Goal: Task Accomplishment & Management: Manage account settings

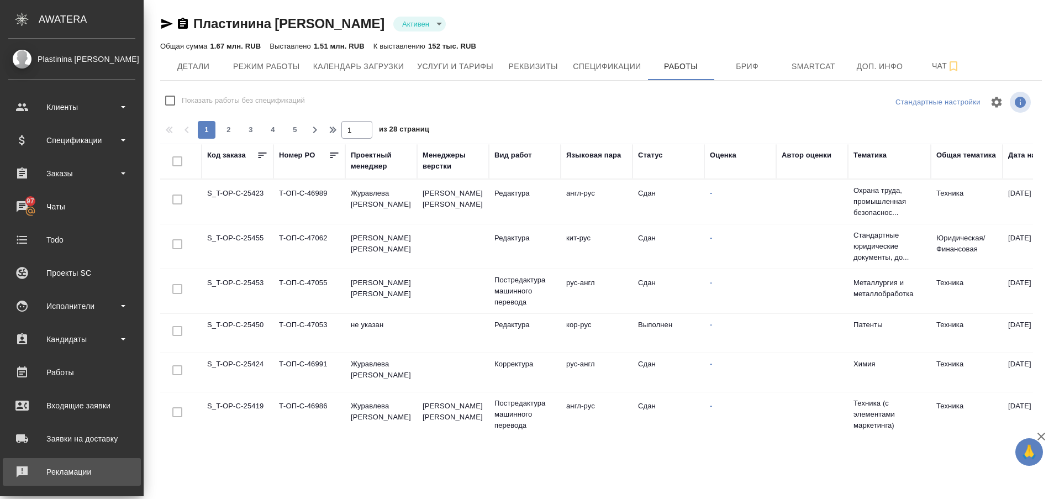
click at [13, 465] on div "Рекламации" at bounding box center [71, 471] width 127 height 17
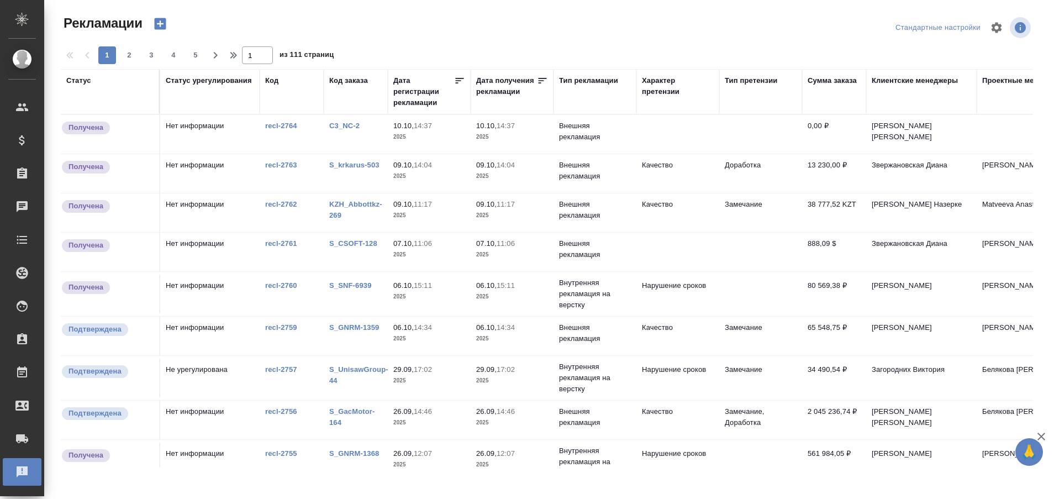
click at [343, 126] on link "C3_NC-2" at bounding box center [344, 126] width 30 height 8
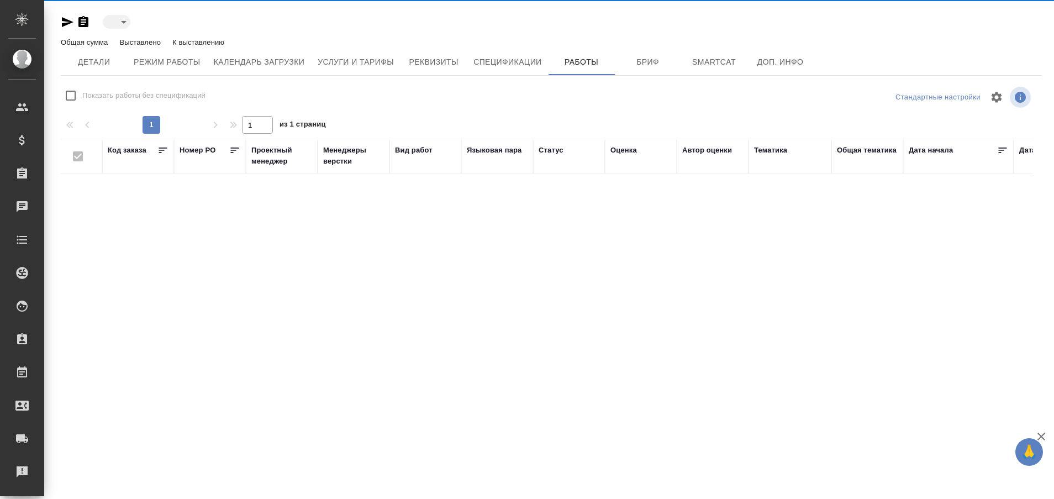
type input "active"
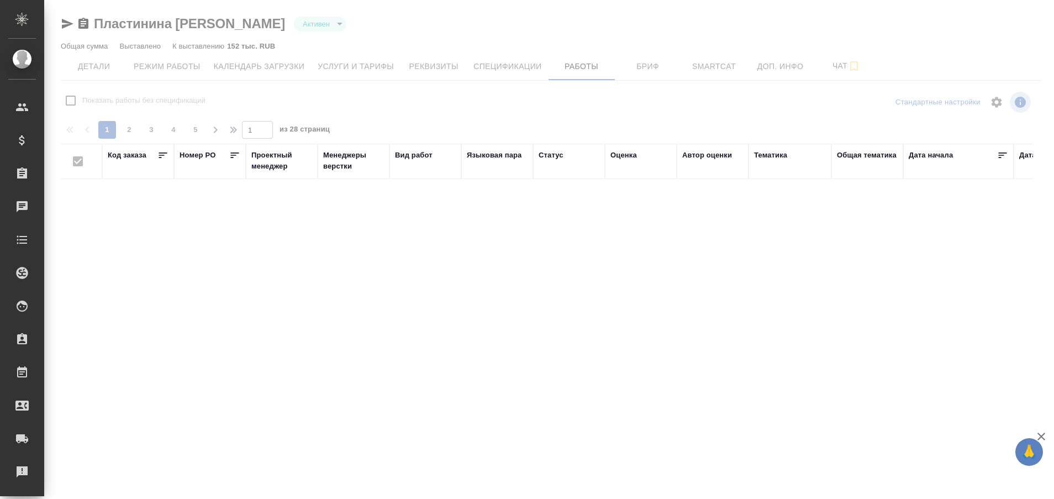
checkbox input "false"
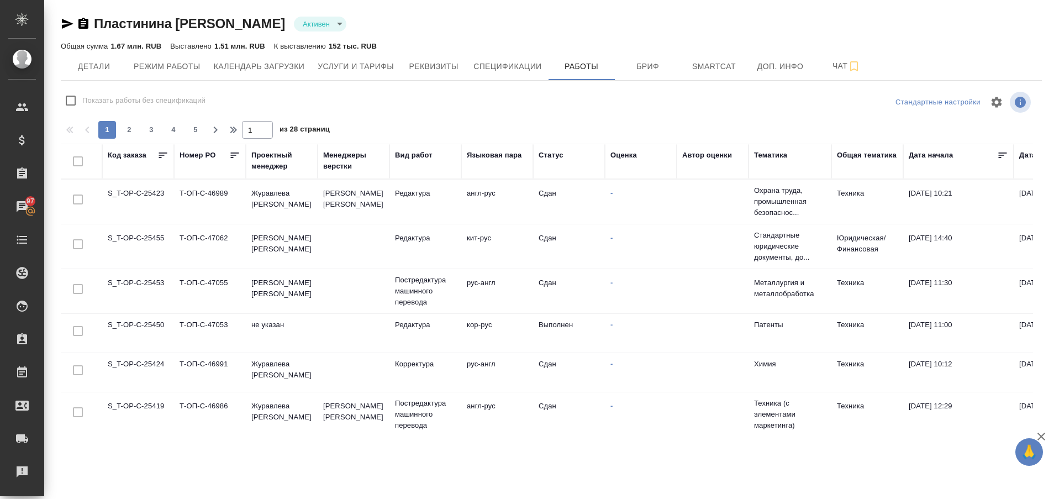
click at [569, 23] on div "Пластинина Анастасия Евгеньевна Активен active" at bounding box center [551, 24] width 981 height 18
click at [133, 133] on span "2" at bounding box center [129, 129] width 18 height 11
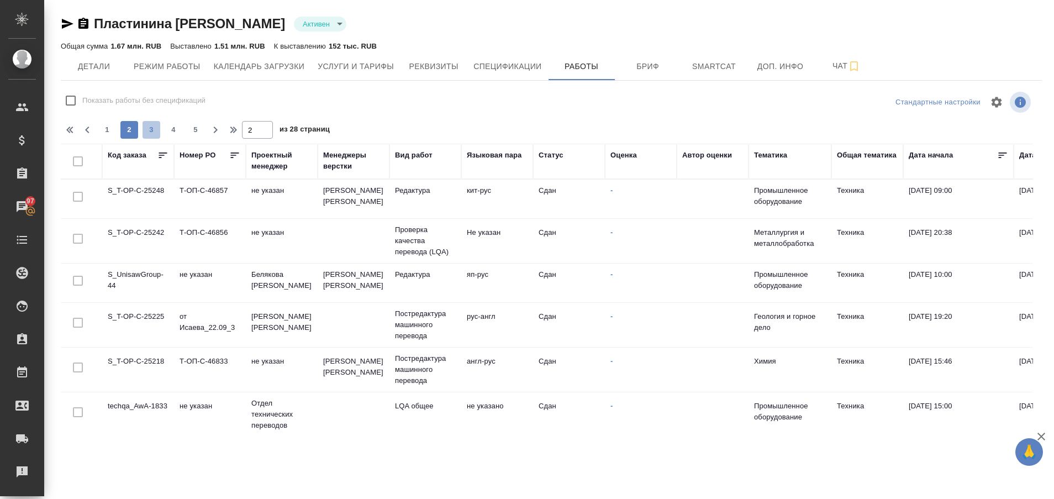
click at [153, 131] on span "3" at bounding box center [152, 129] width 18 height 11
type input "3"
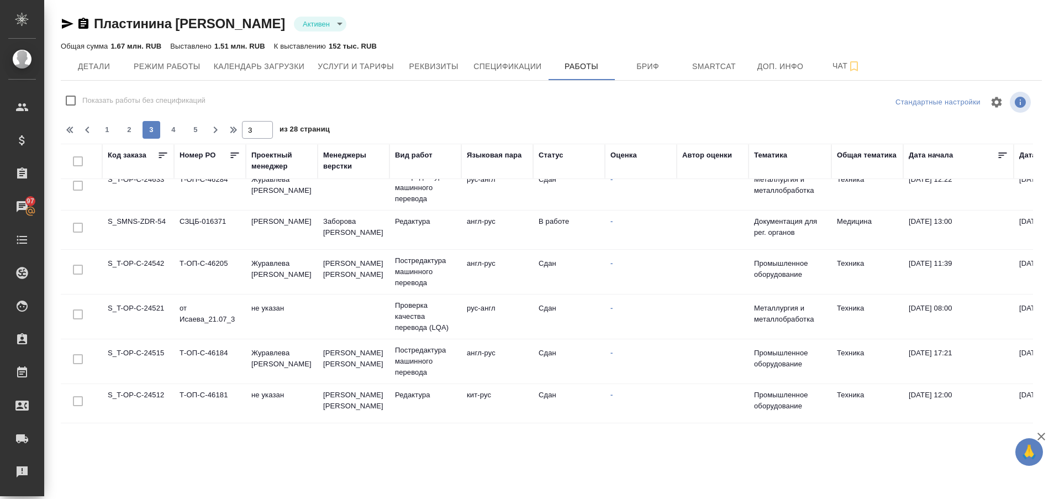
scroll to position [670, 0]
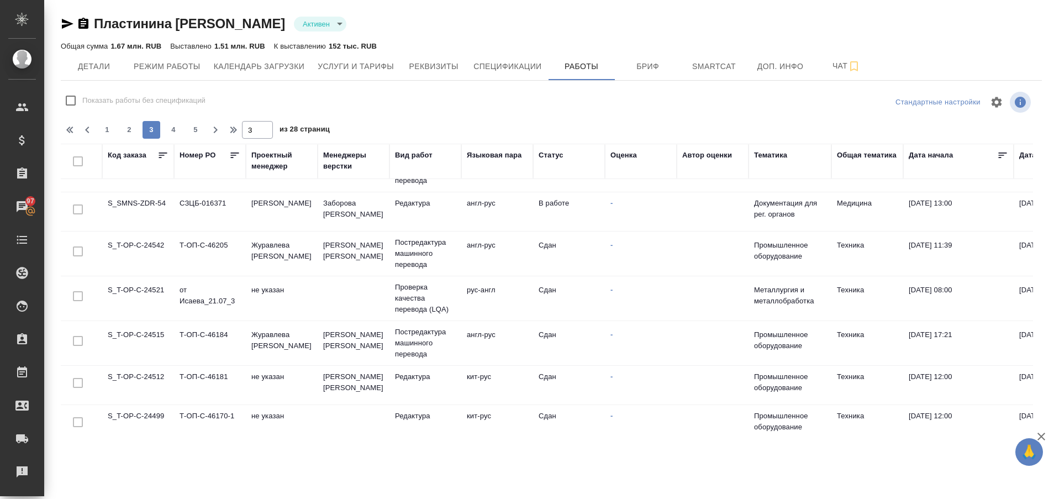
click at [128, 203] on td "S_SMNS-ZDR-54" at bounding box center [138, 211] width 72 height 39
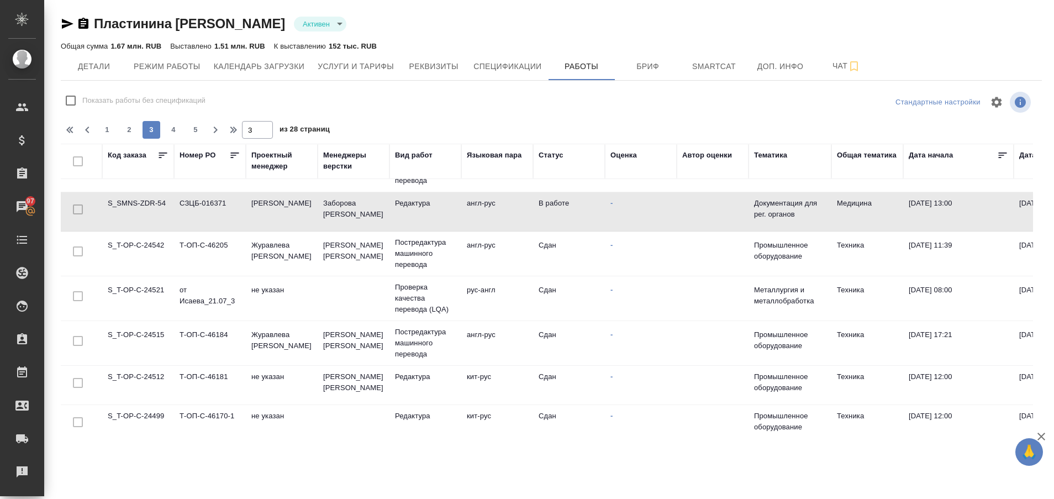
click at [128, 203] on td "S_SMNS-ZDR-54" at bounding box center [138, 211] width 72 height 39
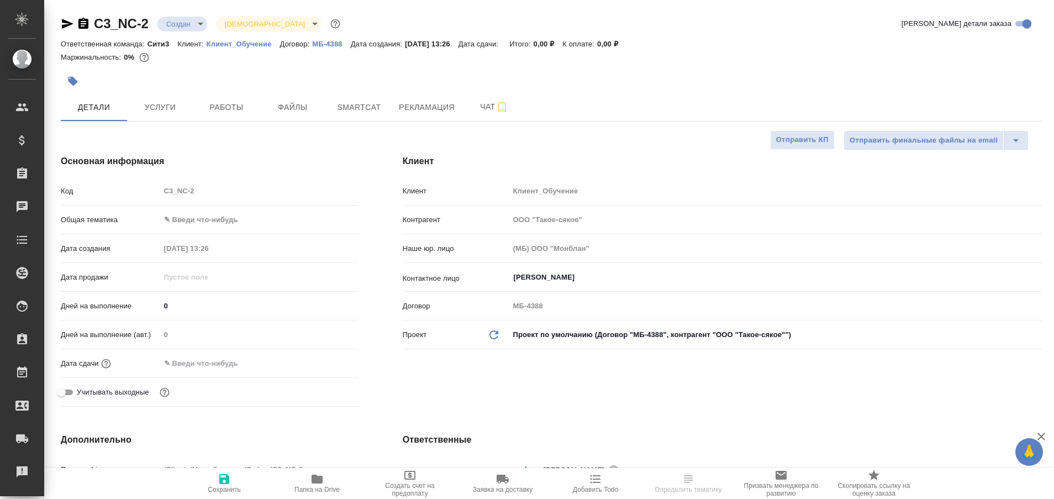
select select "RU"
click at [218, 108] on span "Работы" at bounding box center [226, 108] width 53 height 14
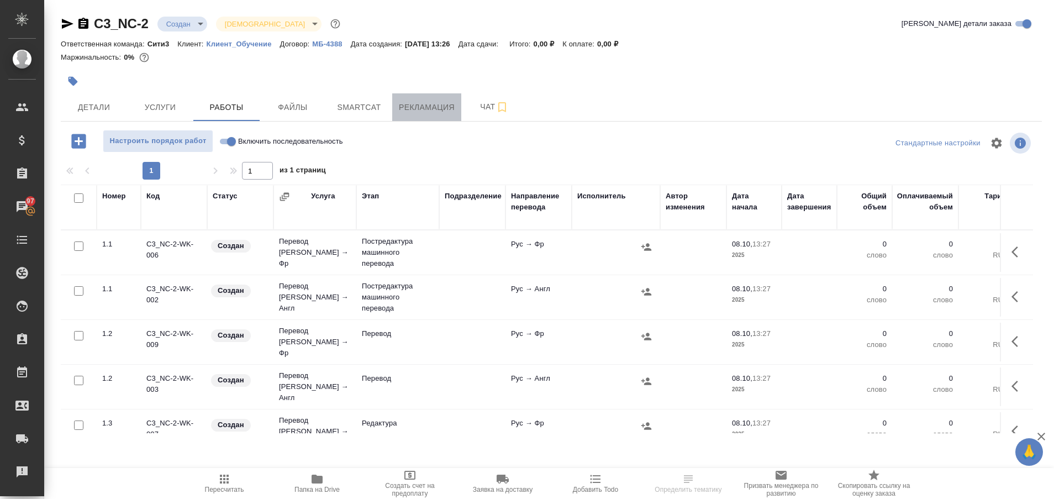
click at [423, 110] on span "Рекламация" at bounding box center [427, 108] width 56 height 14
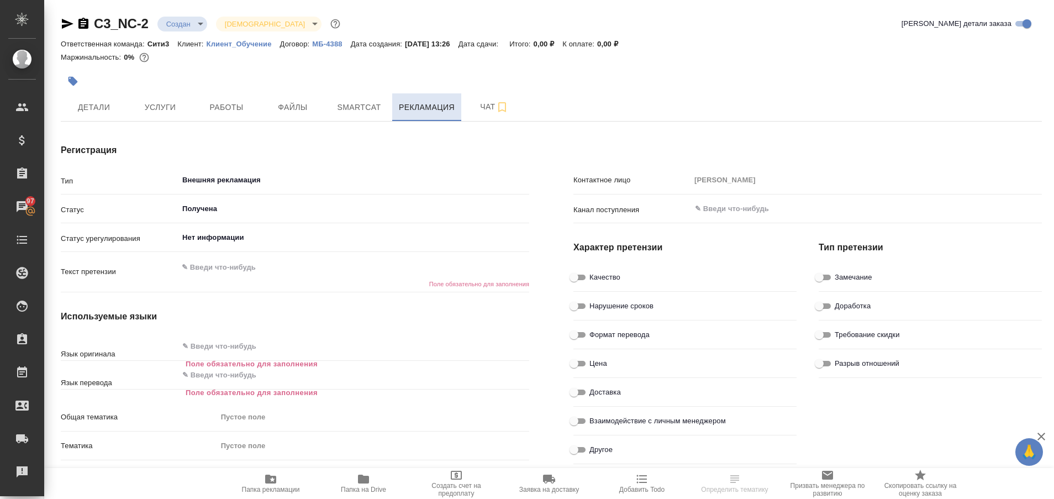
type textarea "x"
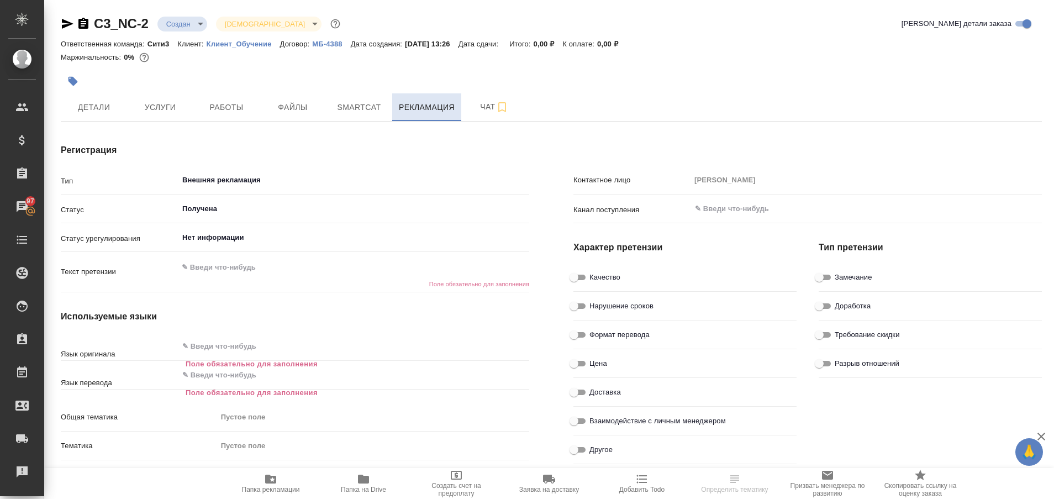
type textarea "x"
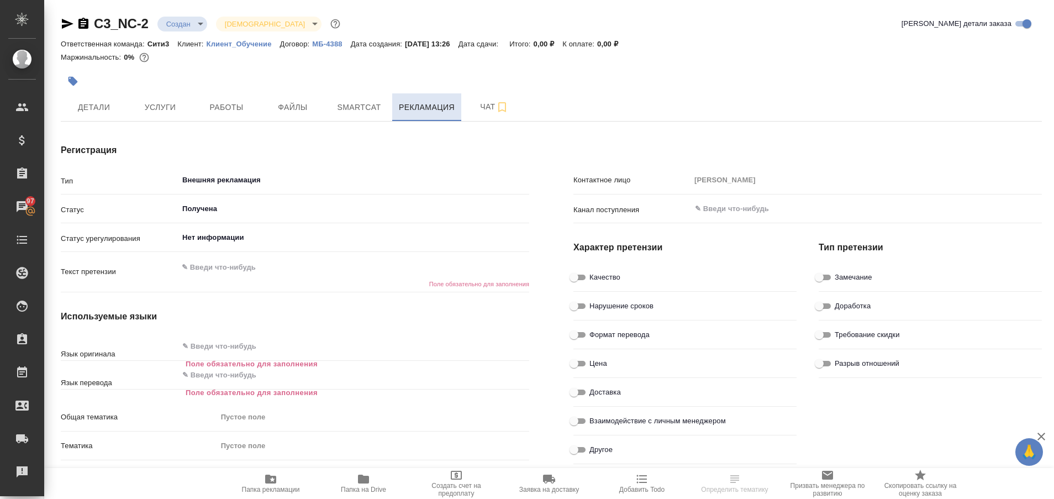
type textarea "x"
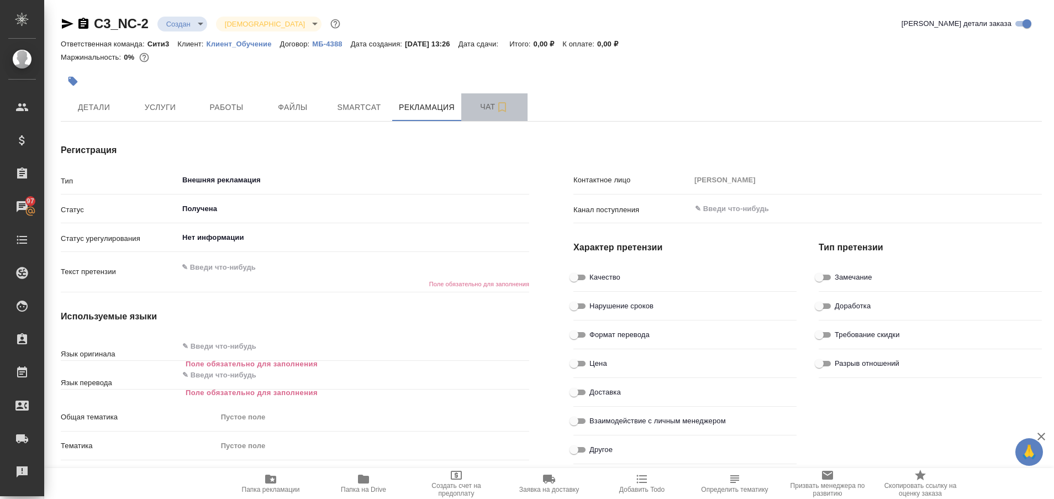
click at [479, 103] on span "Чат" at bounding box center [494, 107] width 53 height 14
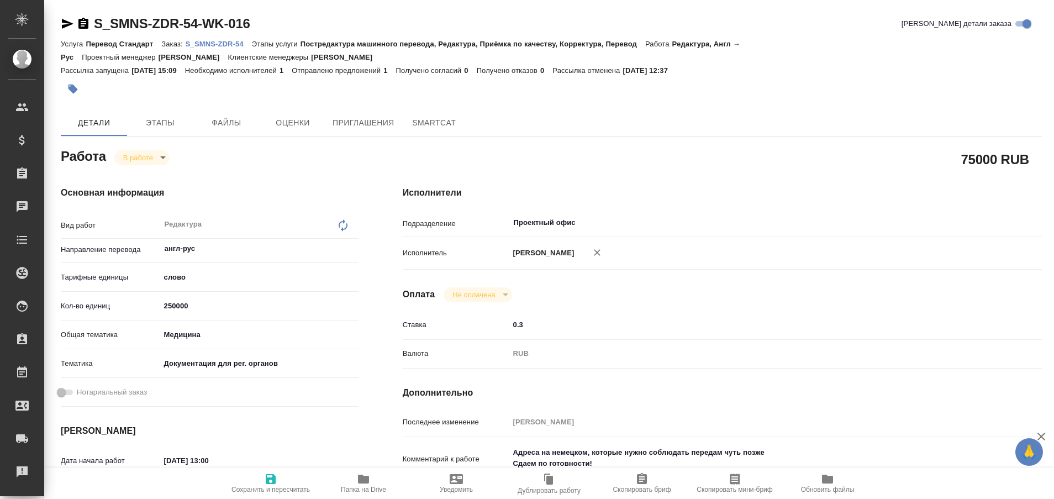
type textarea "x"
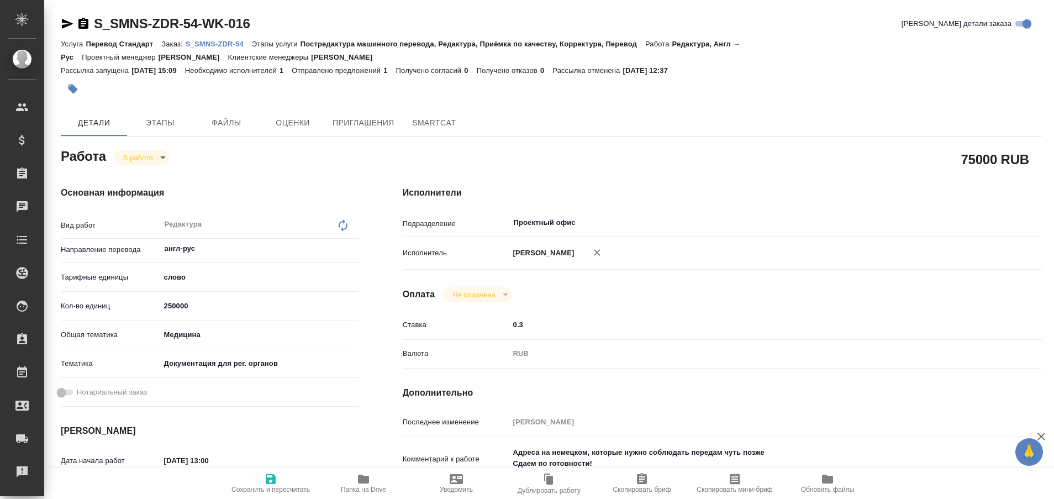
type textarea "x"
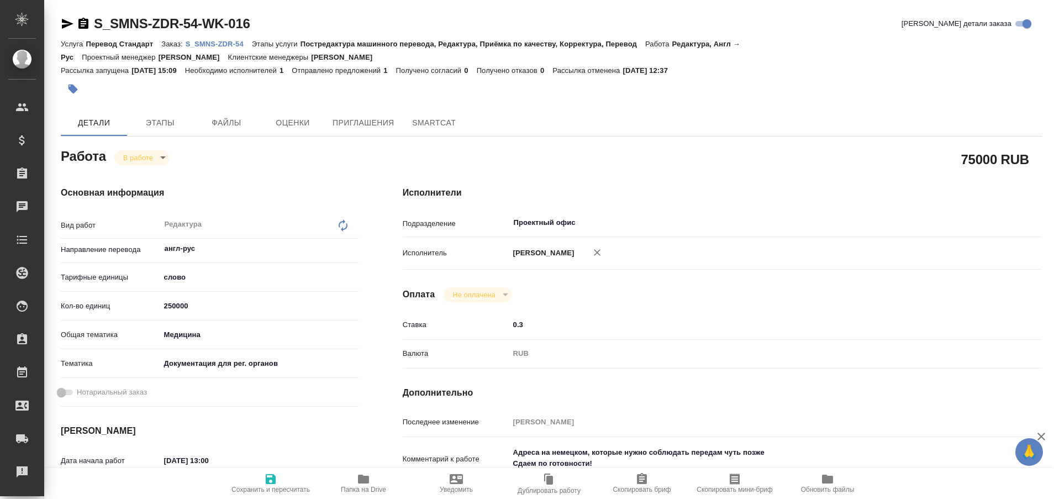
click at [210, 39] on link "S_SMNS-ZDR-54" at bounding box center [219, 43] width 66 height 9
type textarea "x"
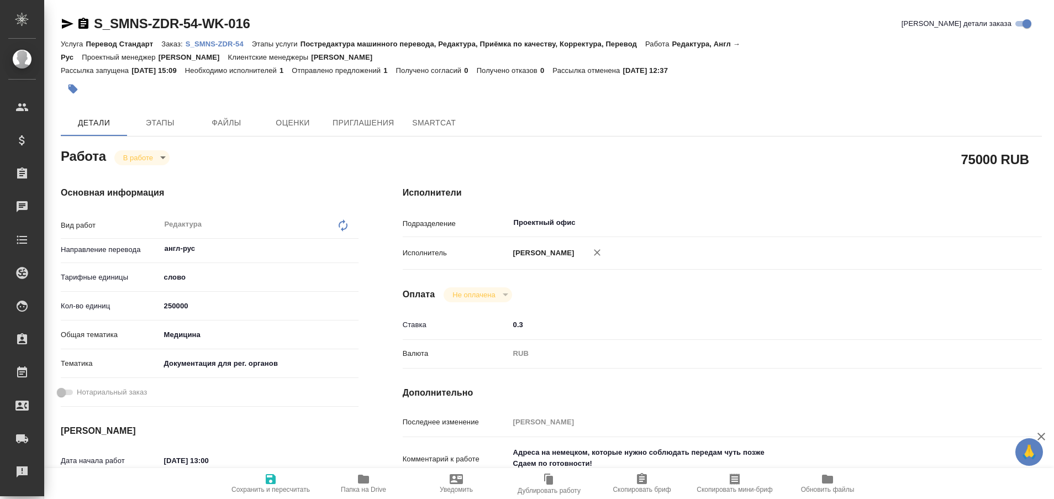
type textarea "x"
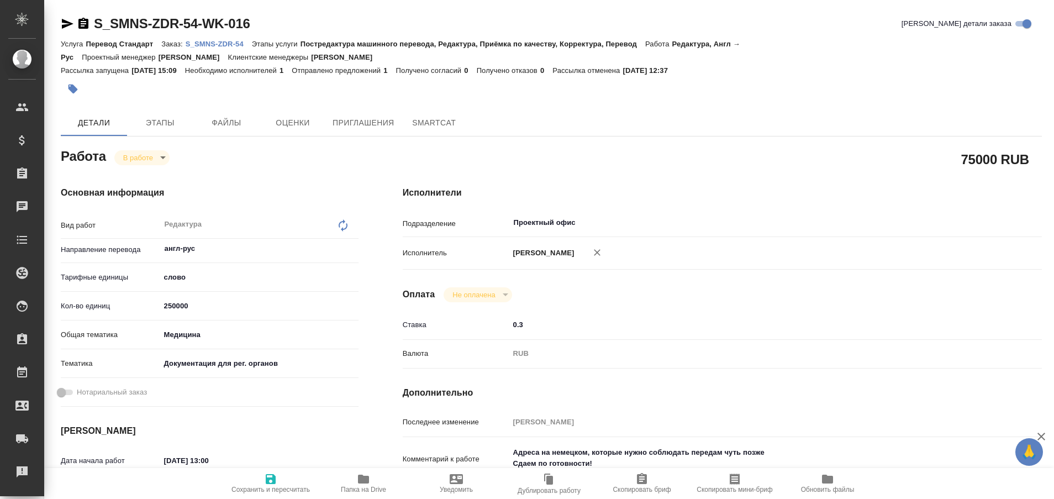
type textarea "x"
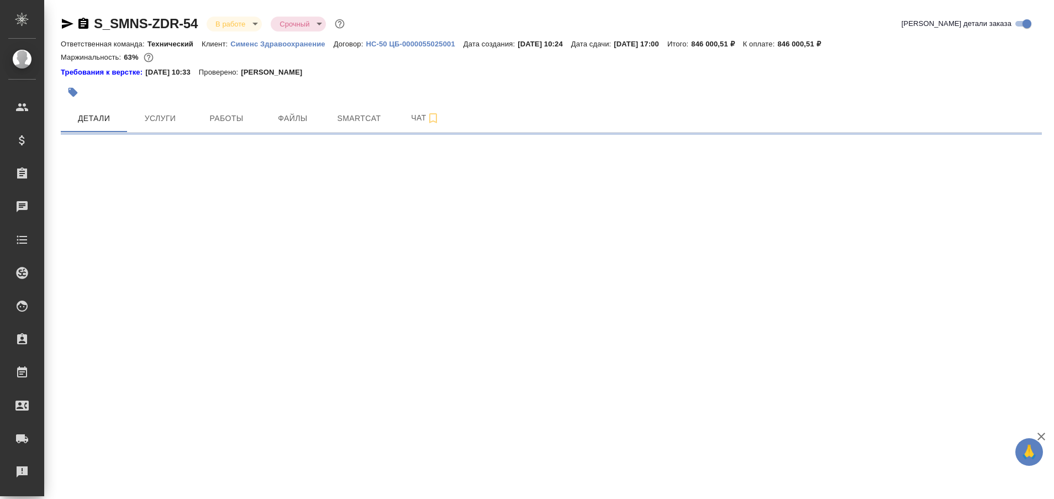
select select "RU"
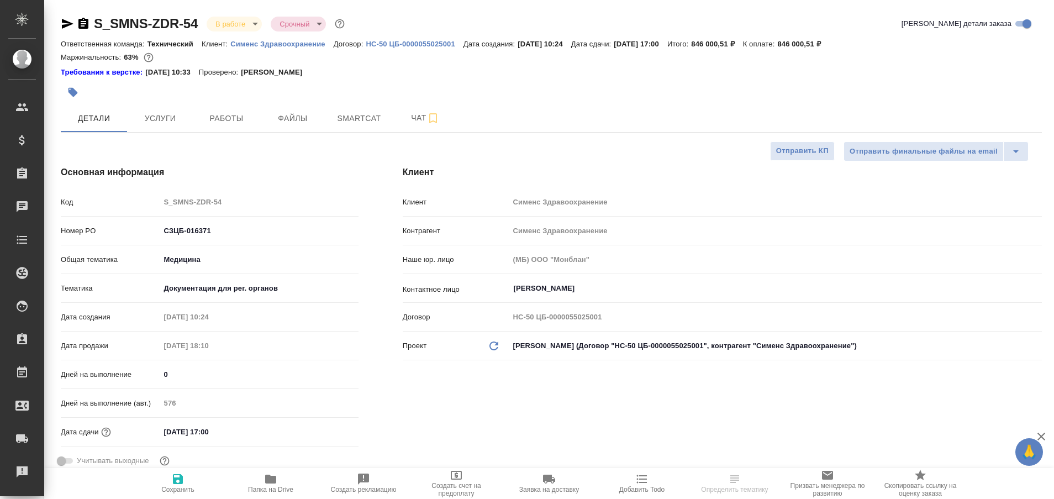
type textarea "x"
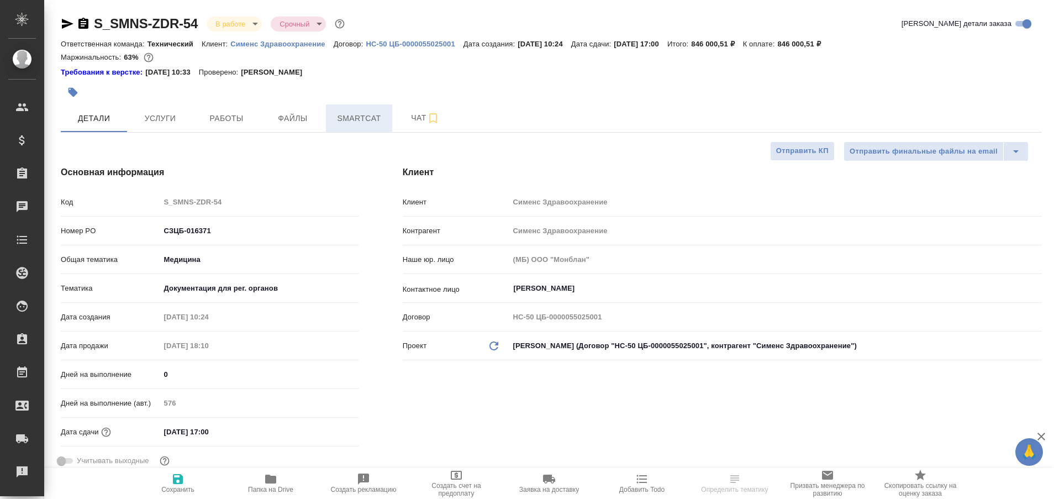
type textarea "x"
click at [419, 116] on span "Чат" at bounding box center [425, 118] width 53 height 14
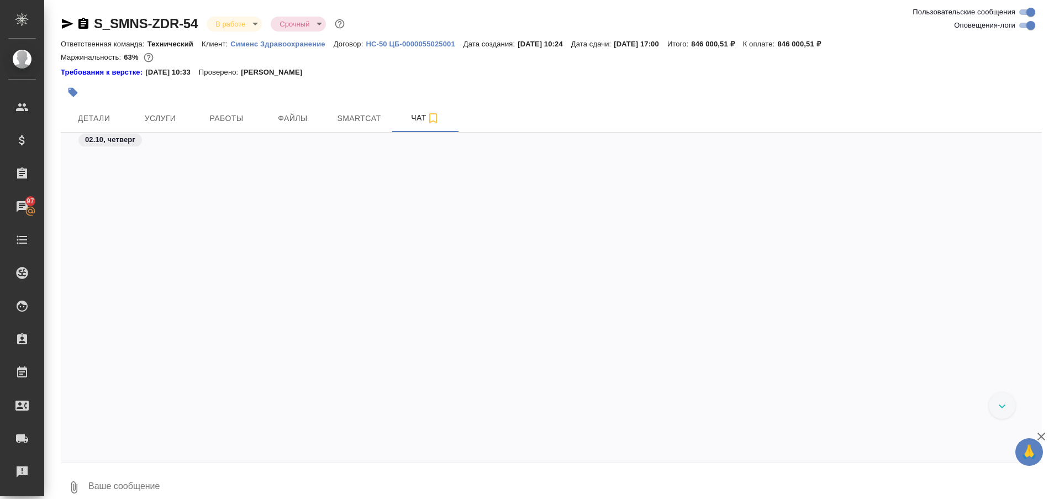
scroll to position [146149, 0]
